Goal: Transaction & Acquisition: Purchase product/service

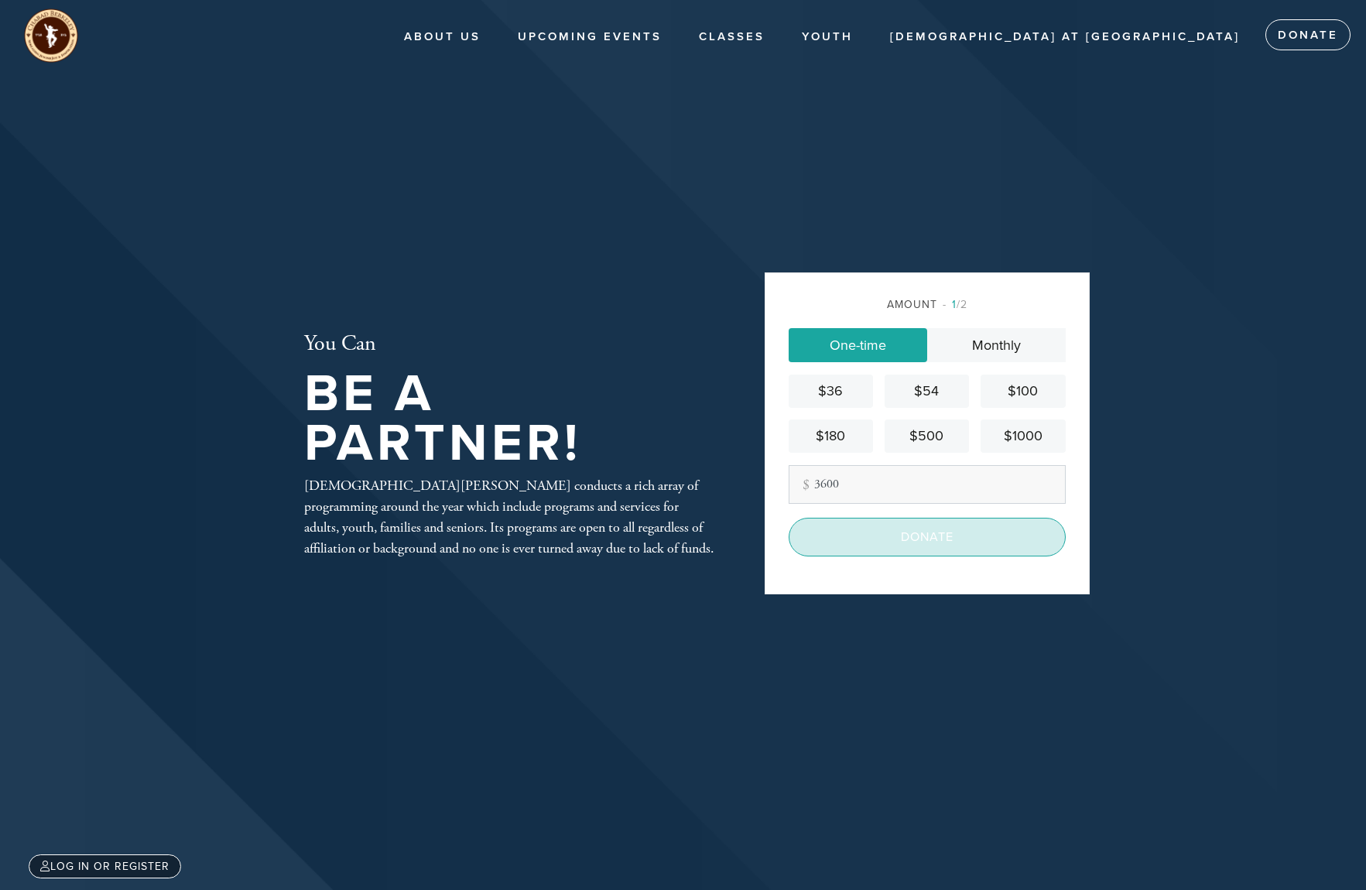
type input "3600"
click at [943, 536] on input "Donate" at bounding box center [927, 537] width 277 height 39
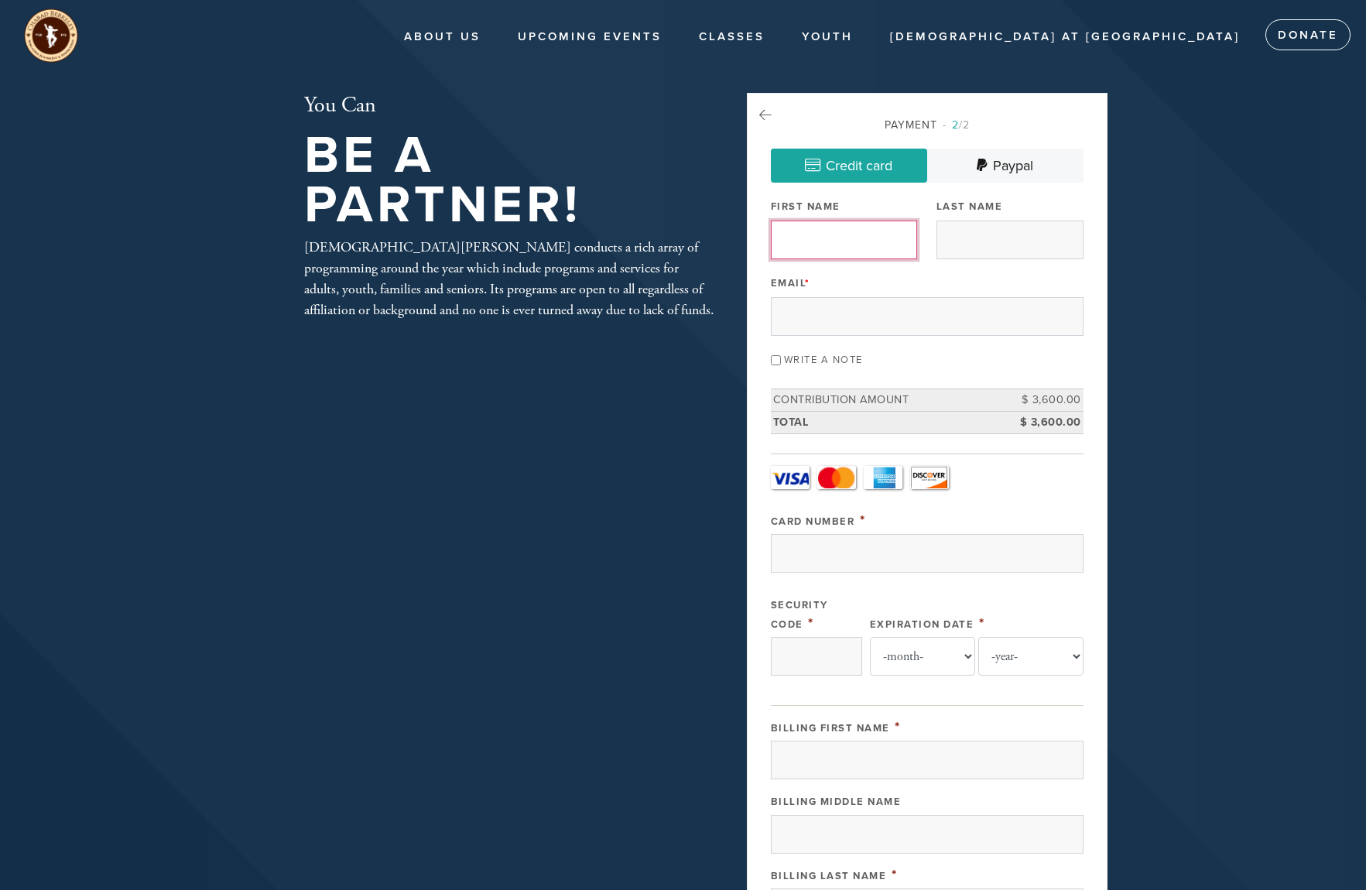
click at [839, 238] on input "First Name" at bounding box center [844, 240] width 147 height 39
type input "[PERSON_NAME]"
type input "[EMAIL_ADDRESS][DOMAIN_NAME]"
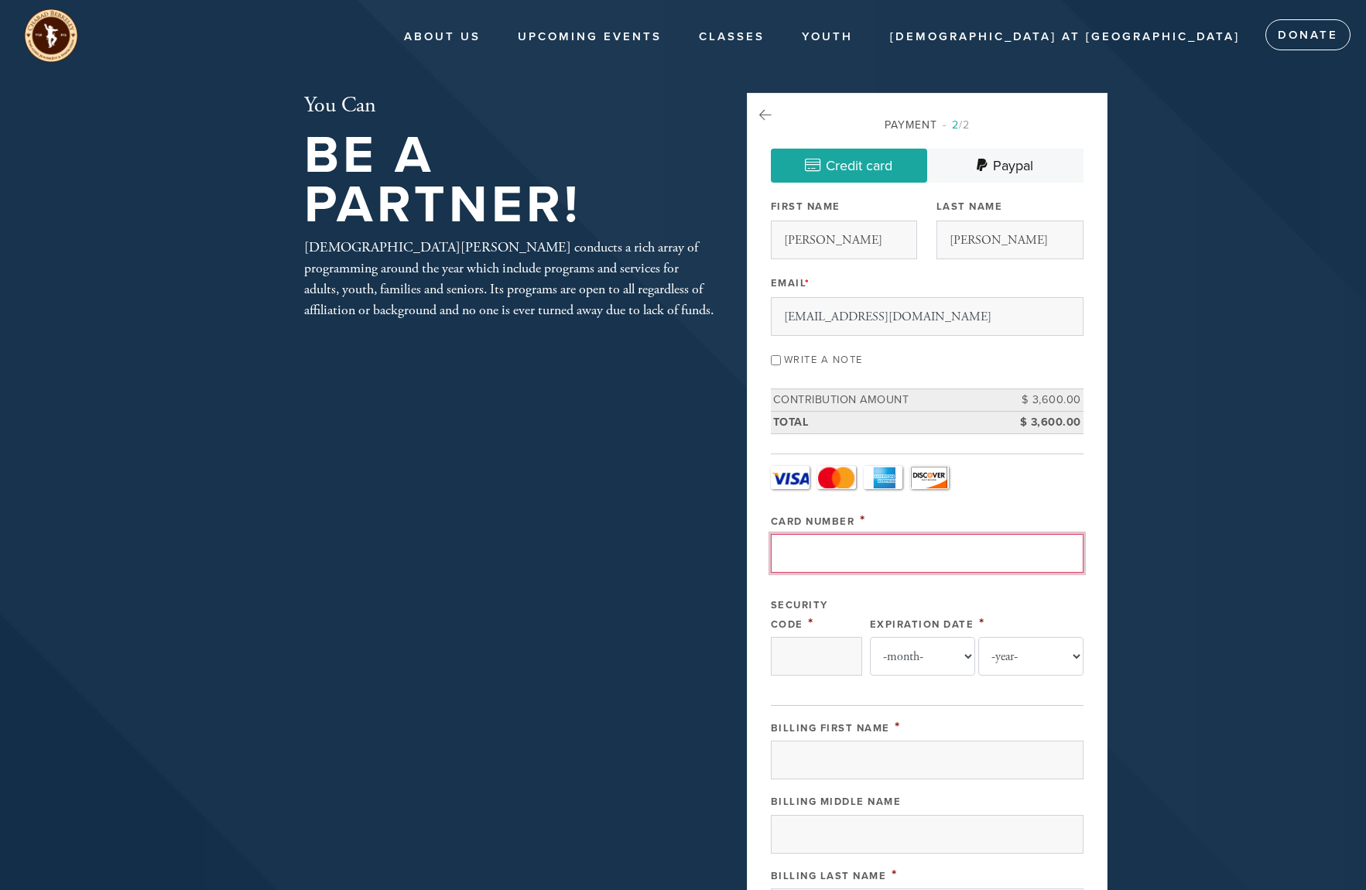
click at [833, 562] on input "Card Number" at bounding box center [927, 553] width 313 height 39
type input "[CREDIT_CARD_NUMBER]"
type input "283"
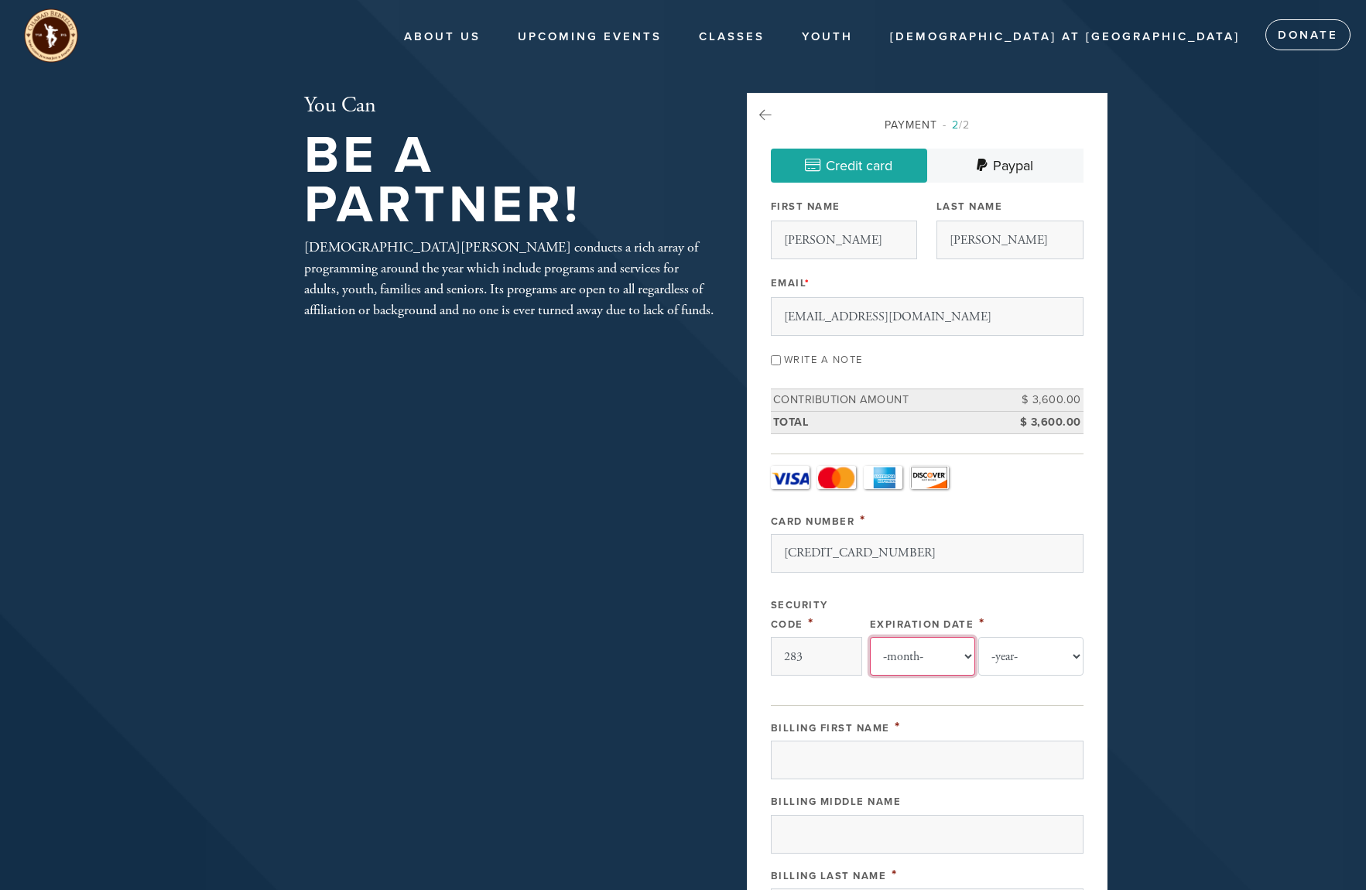
select select "12"
select select "2028"
type input "[PERSON_NAME]"
click at [839, 768] on input "Billing First Name" at bounding box center [927, 760] width 313 height 39
type input "[PERSON_NAME]"
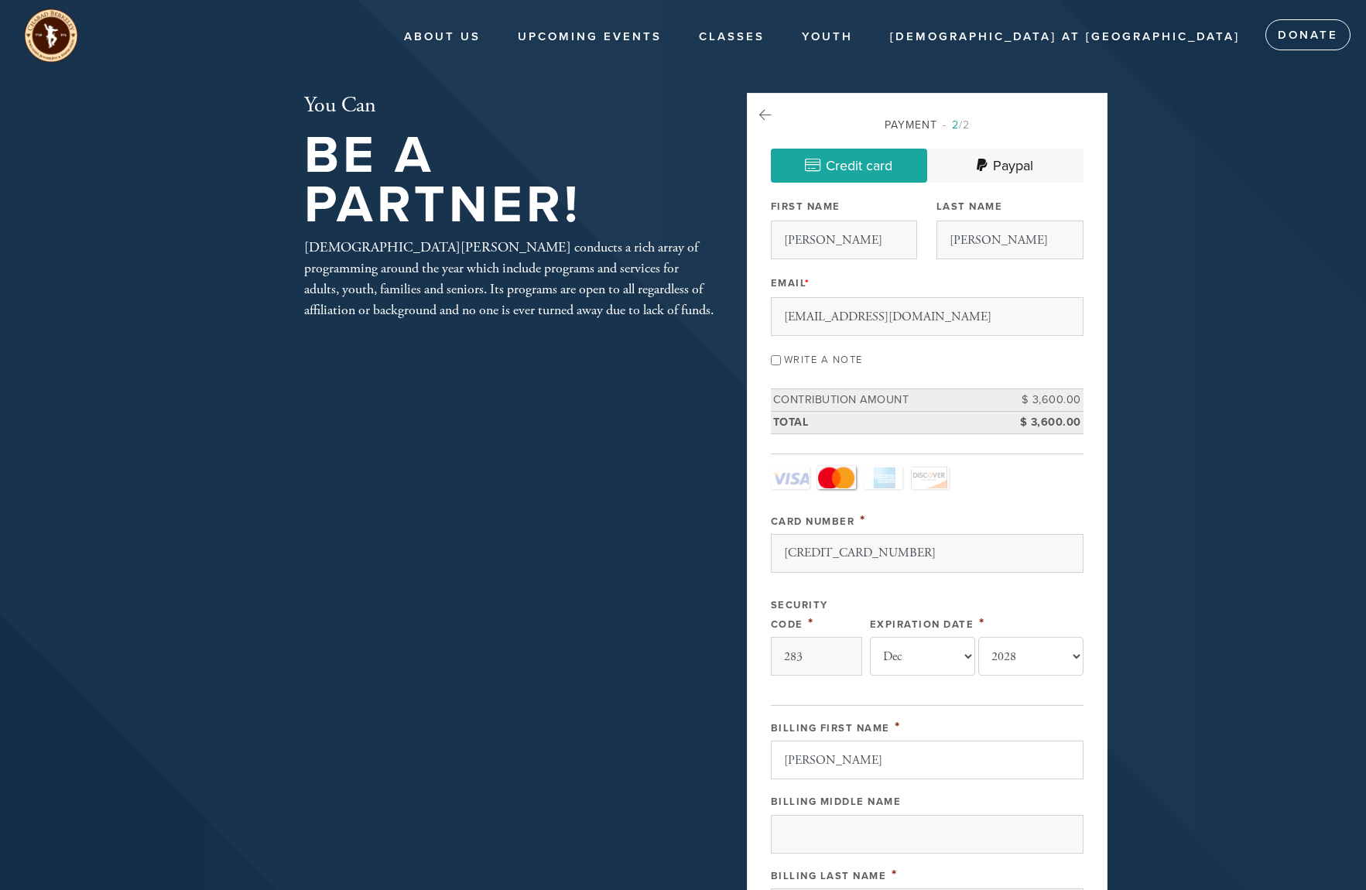
type input "[STREET_ADDRESS]"
type input "[GEOGRAPHIC_DATA]"
type input "29601"
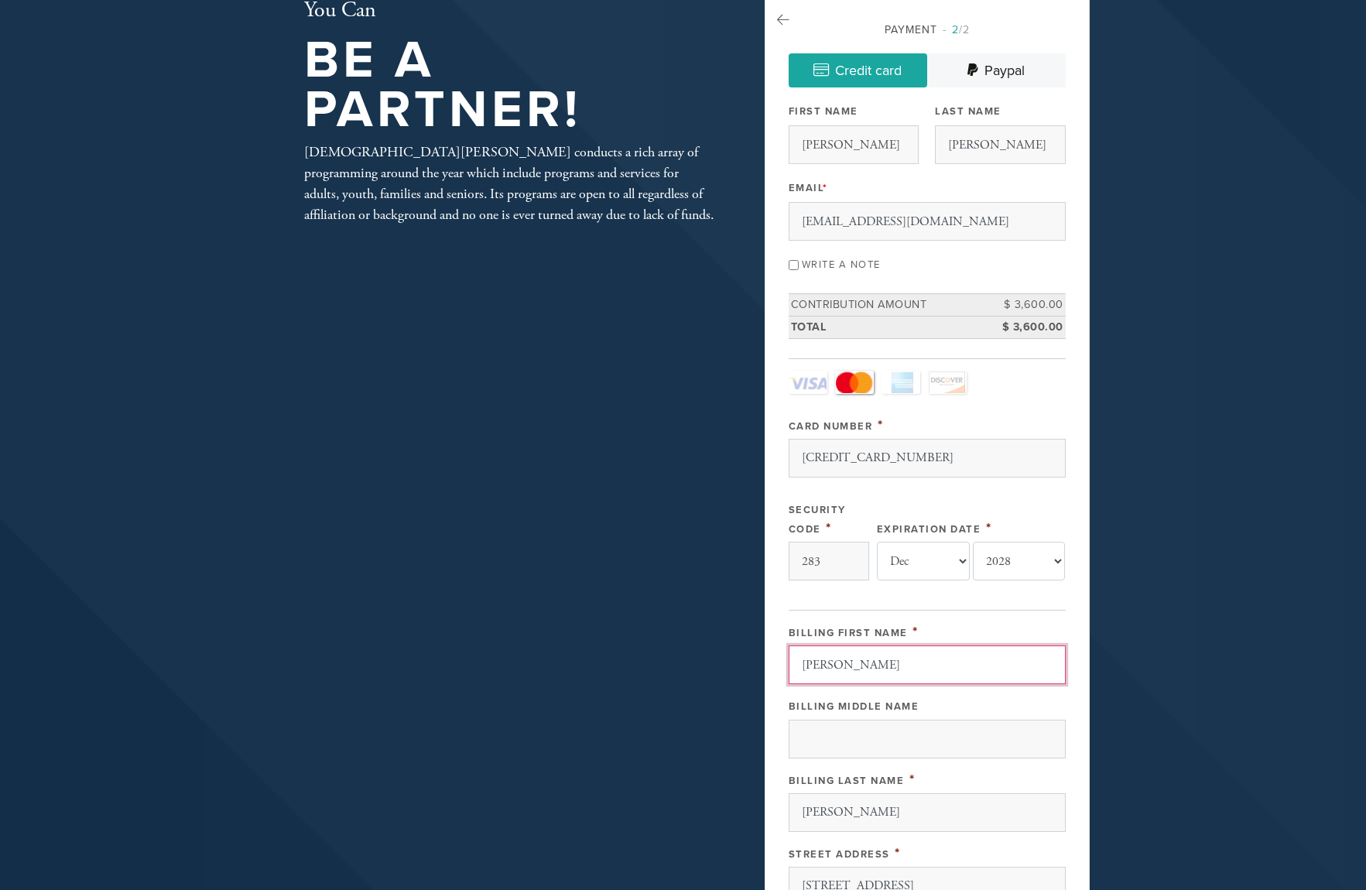
scroll to position [77, 0]
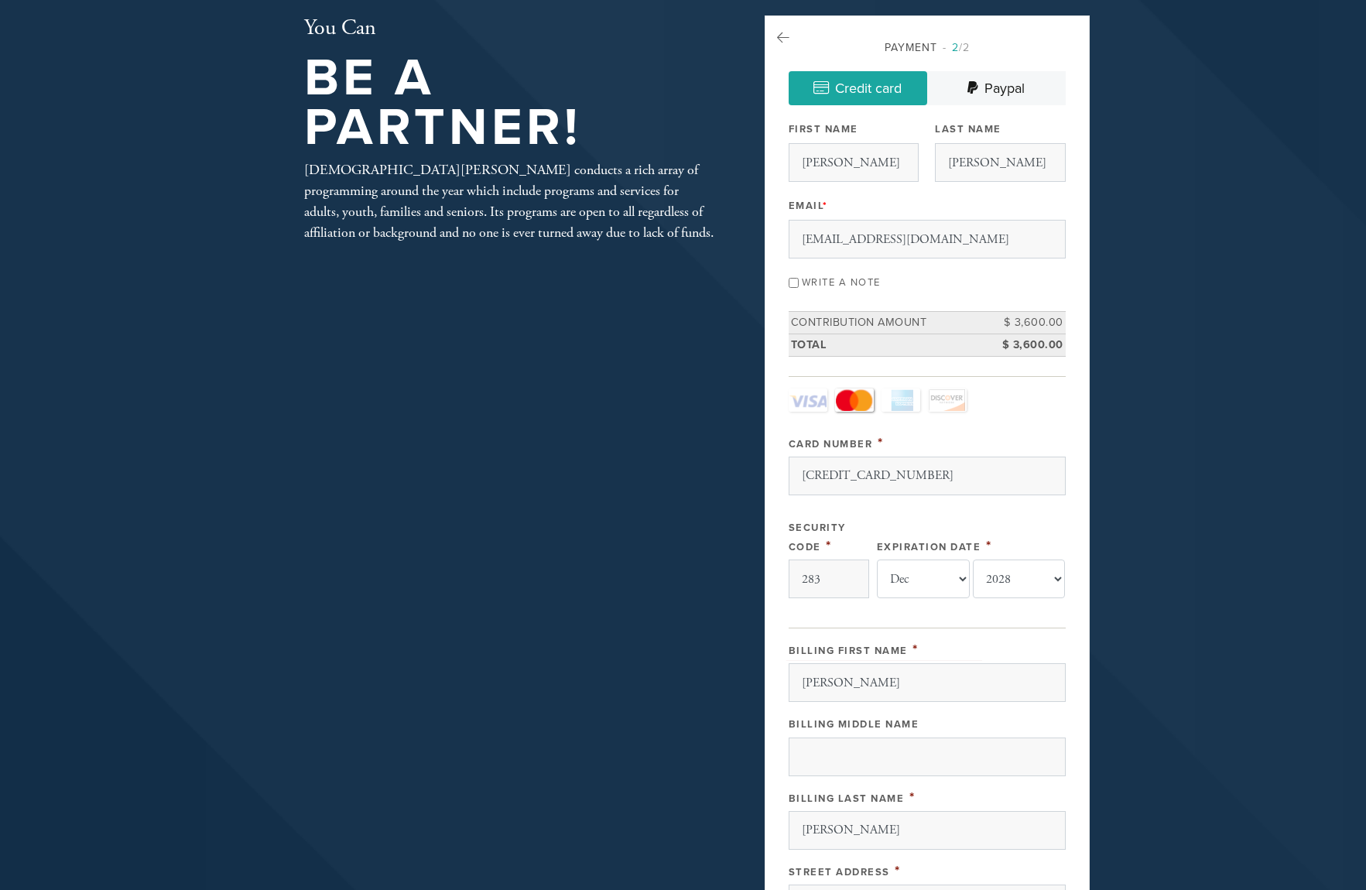
click at [794, 283] on input "Write a note" at bounding box center [794, 283] width 10 height 10
checkbox input "true"
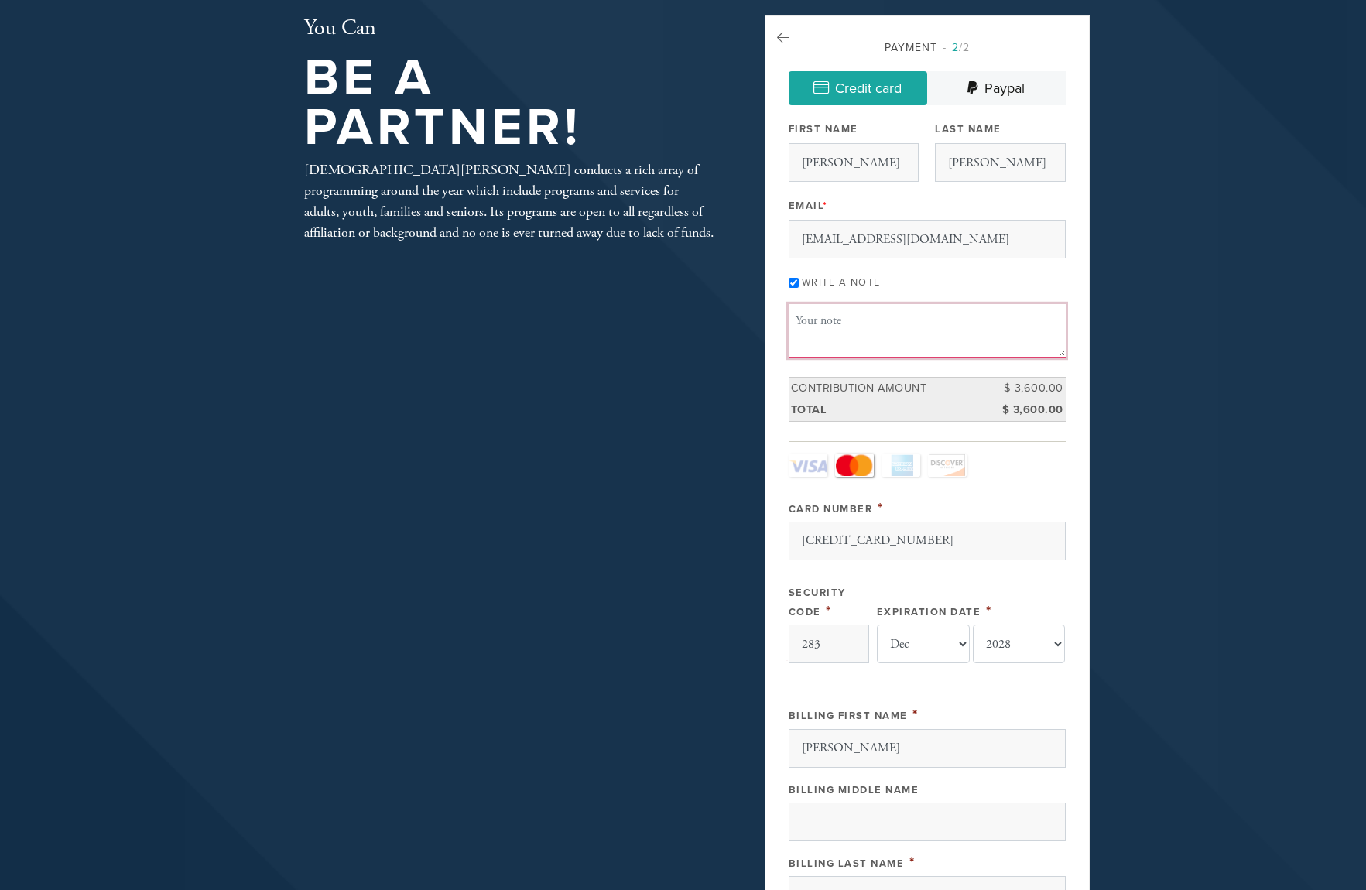
click at [837, 330] on textarea "Message or dedication" at bounding box center [927, 330] width 277 height 53
type textarea "G"
click at [816, 314] on textarea "L'[PERSON_NAME] [PERSON_NAME]" at bounding box center [927, 330] width 277 height 53
drag, startPoint x: 815, startPoint y: 320, endPoint x: 795, endPoint y: 341, distance: 29.0
click at [795, 341] on textarea "L'[PERSON_NAME] [PERSON_NAME]" at bounding box center [927, 330] width 277 height 53
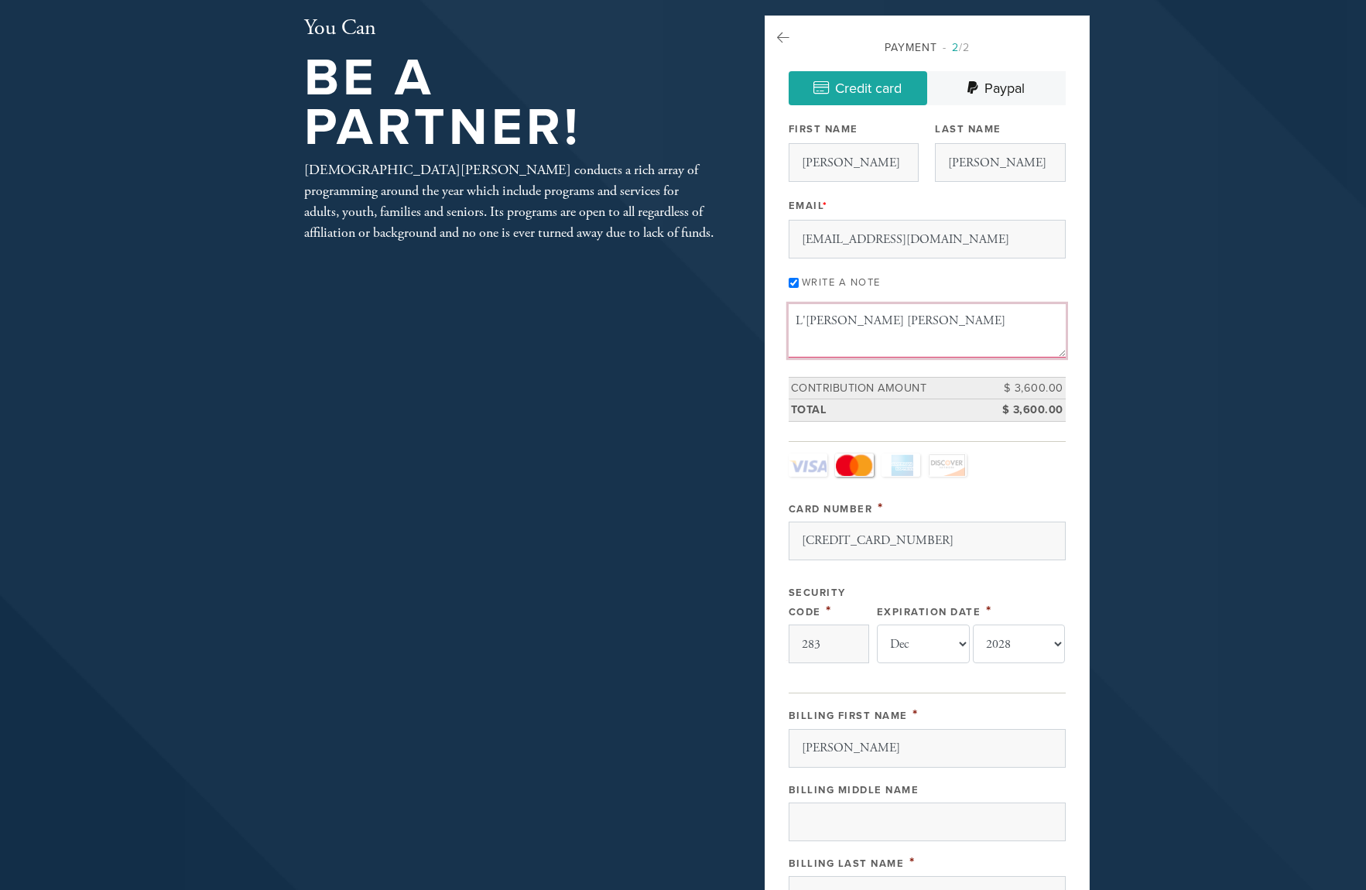
click at [859, 327] on textarea "L'[PERSON_NAME] [PERSON_NAME]" at bounding box center [927, 330] width 277 height 53
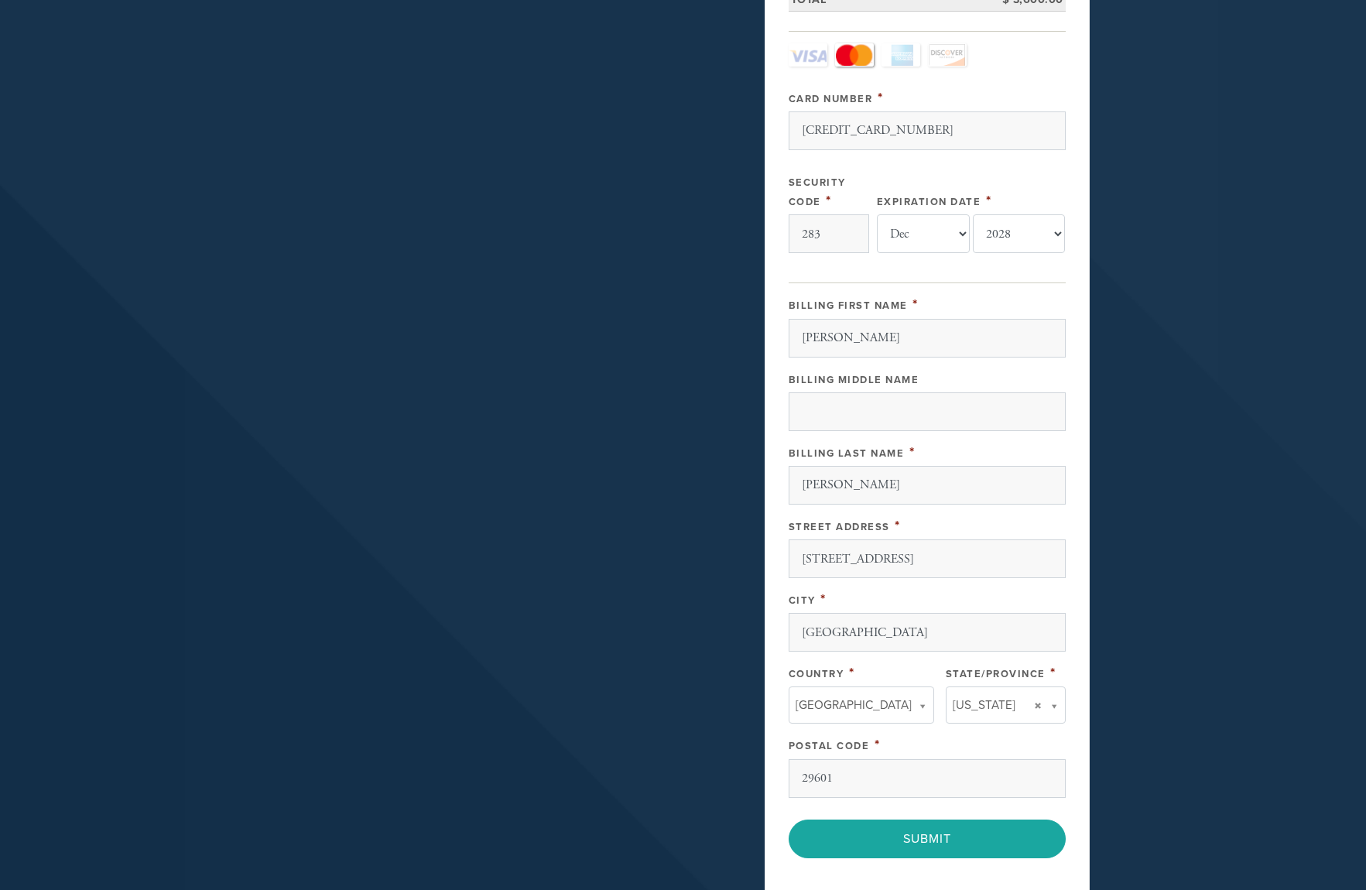
scroll to position [697, 0]
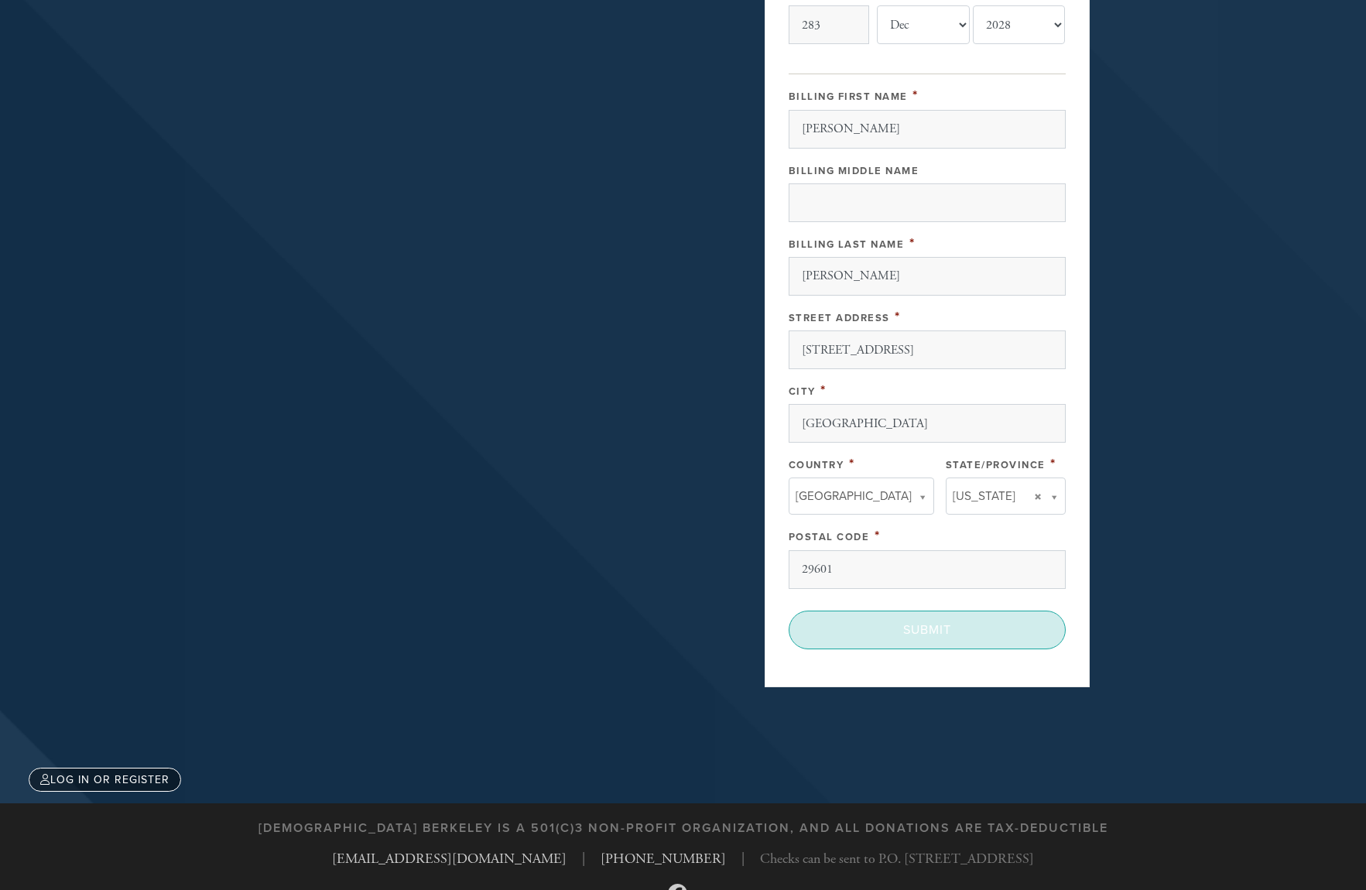
type textarea "L'[PERSON_NAME] [PERSON_NAME]. Thanks for all that you do! [PERSON_NAME]"
click at [927, 634] on input "Submit" at bounding box center [927, 630] width 277 height 39
click at [930, 631] on div "< Previous Page Submit" at bounding box center [927, 630] width 277 height 39
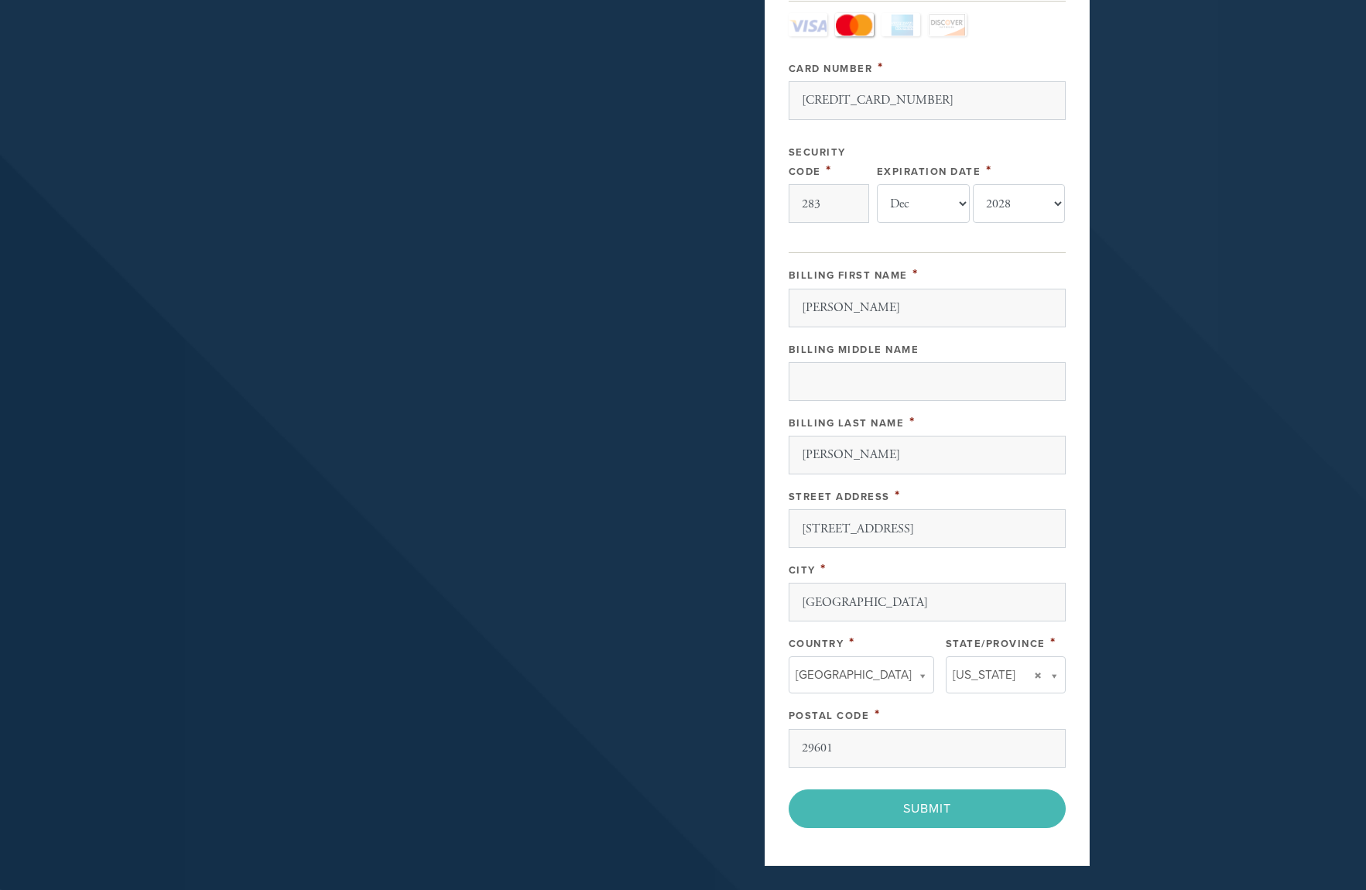
scroll to position [774, 0]
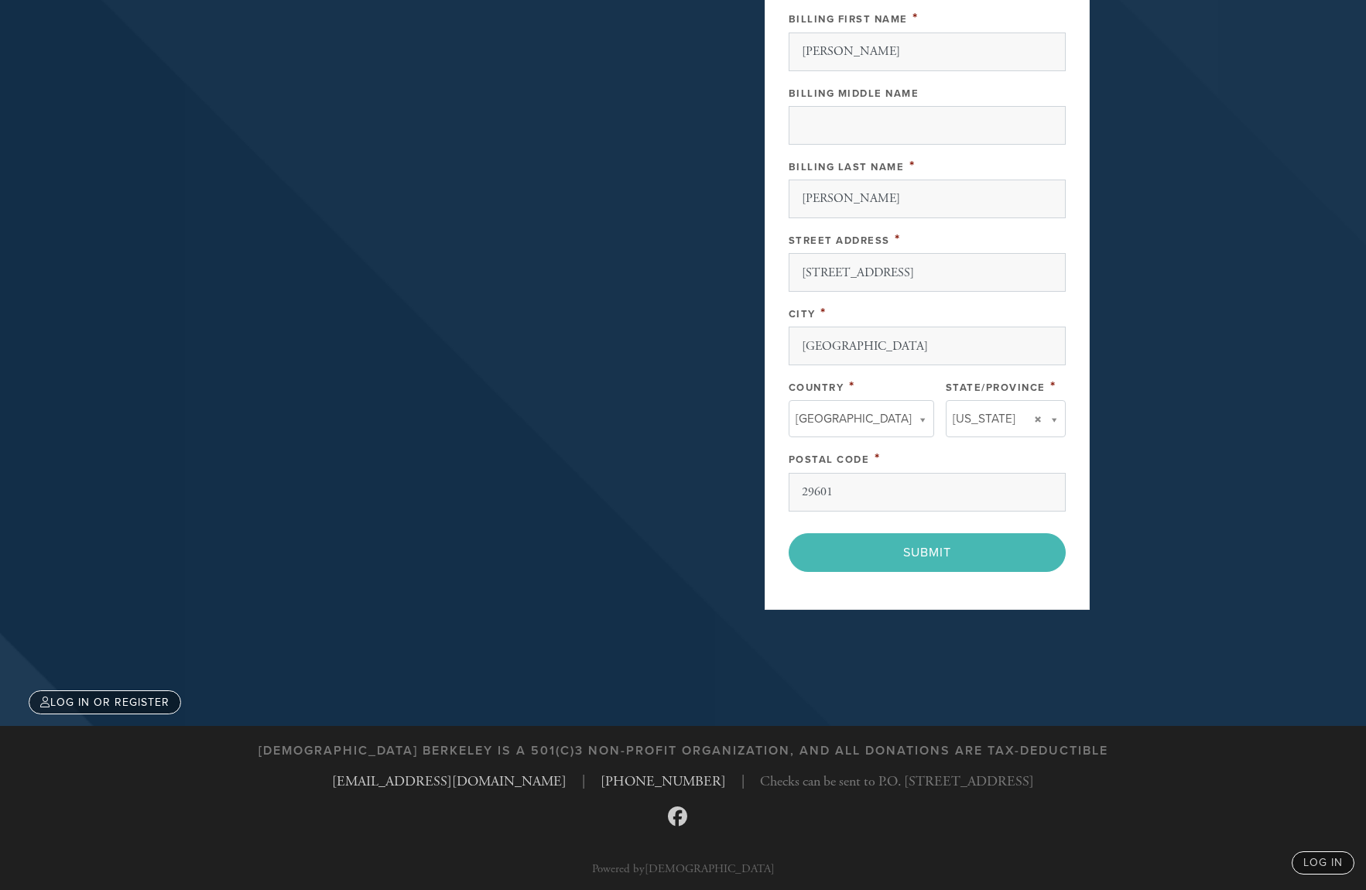
click at [913, 555] on div "< Previous Page Submit" at bounding box center [927, 552] width 277 height 39
click at [921, 553] on div "< Previous Page Submit" at bounding box center [927, 552] width 277 height 39
